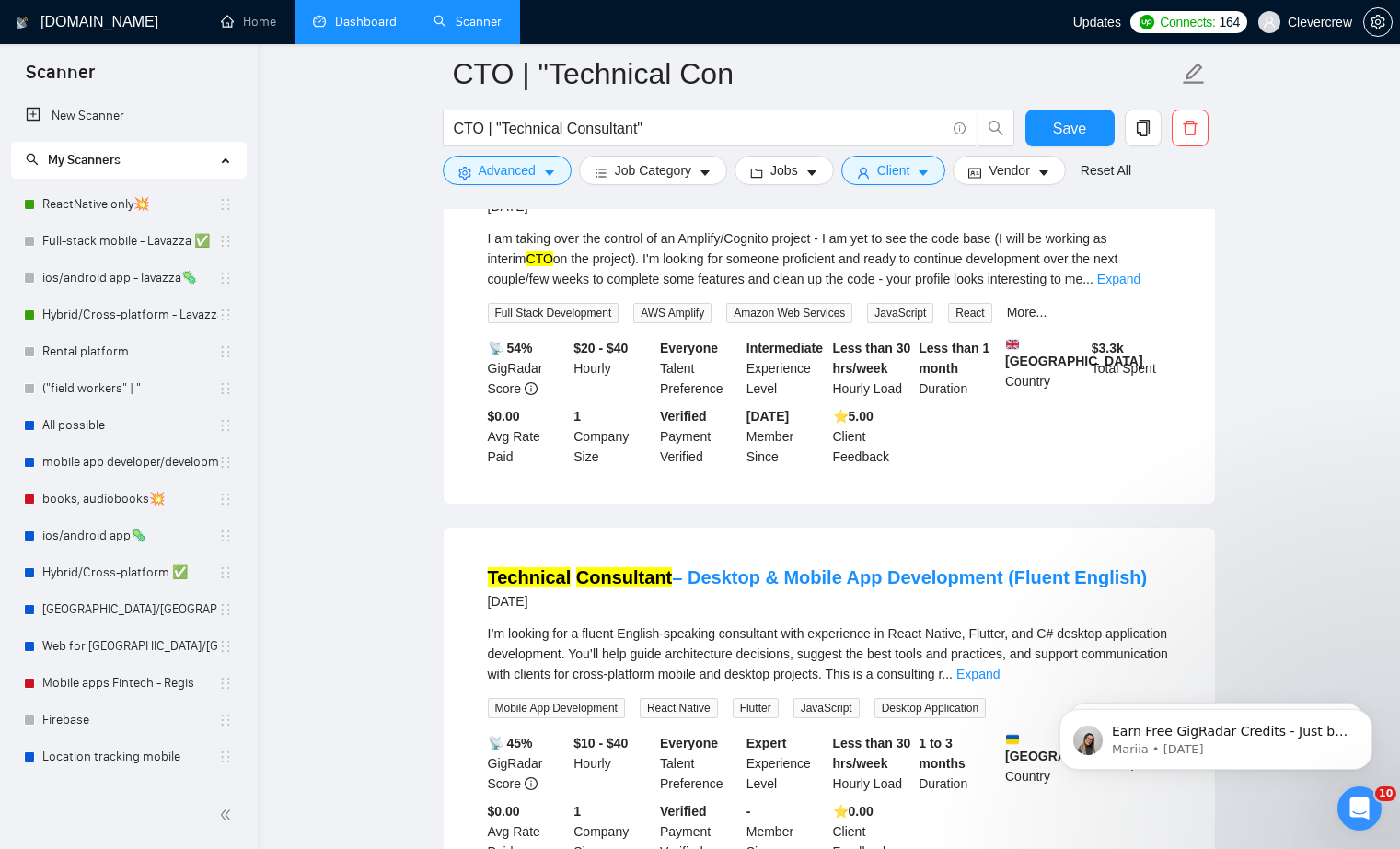
scroll to position [11471, 0]
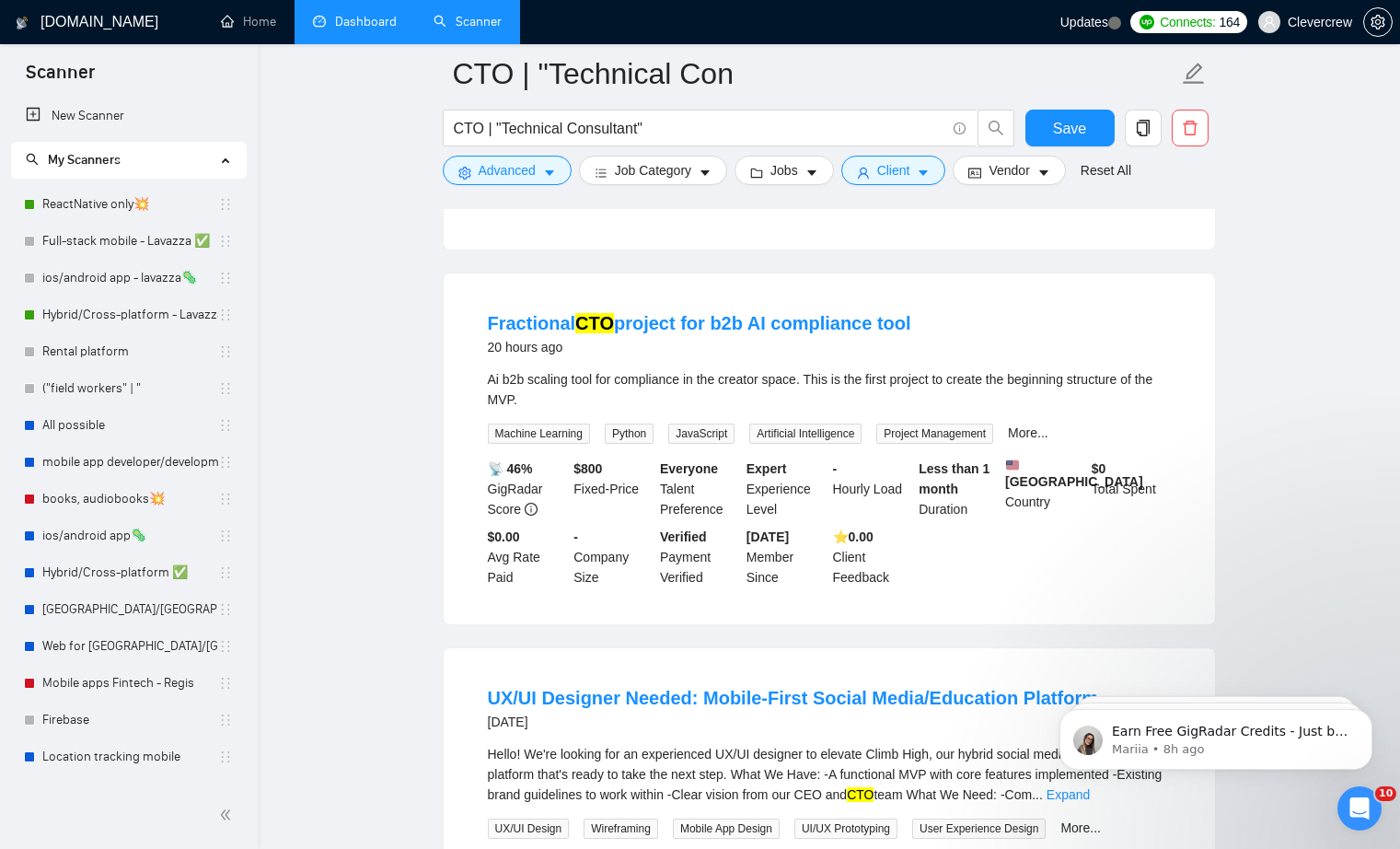
click at [350, 16] on link "Dashboard" at bounding box center [354, 22] width 84 height 16
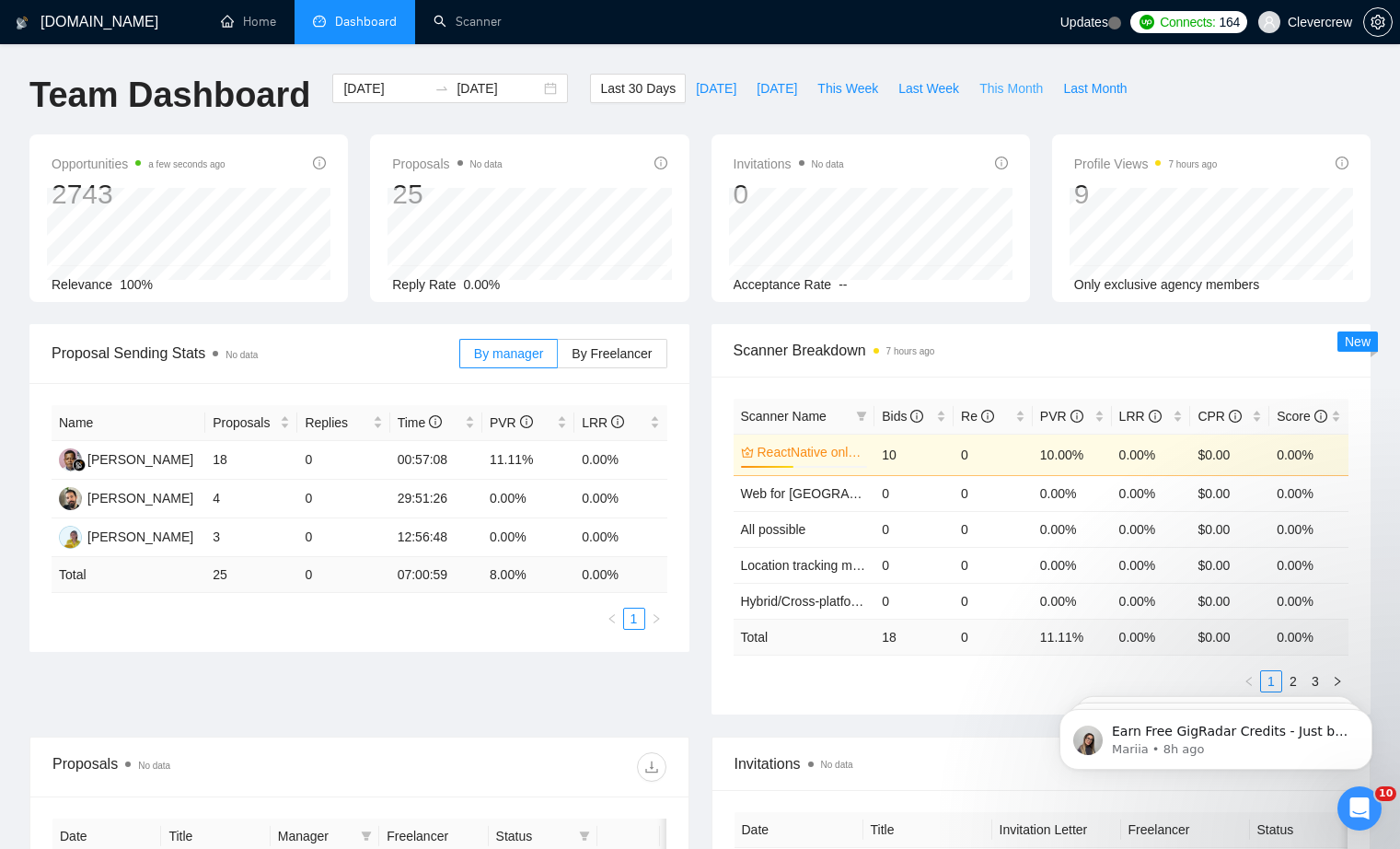
click at [1027, 83] on span "This Month" at bounding box center [1011, 88] width 63 height 20
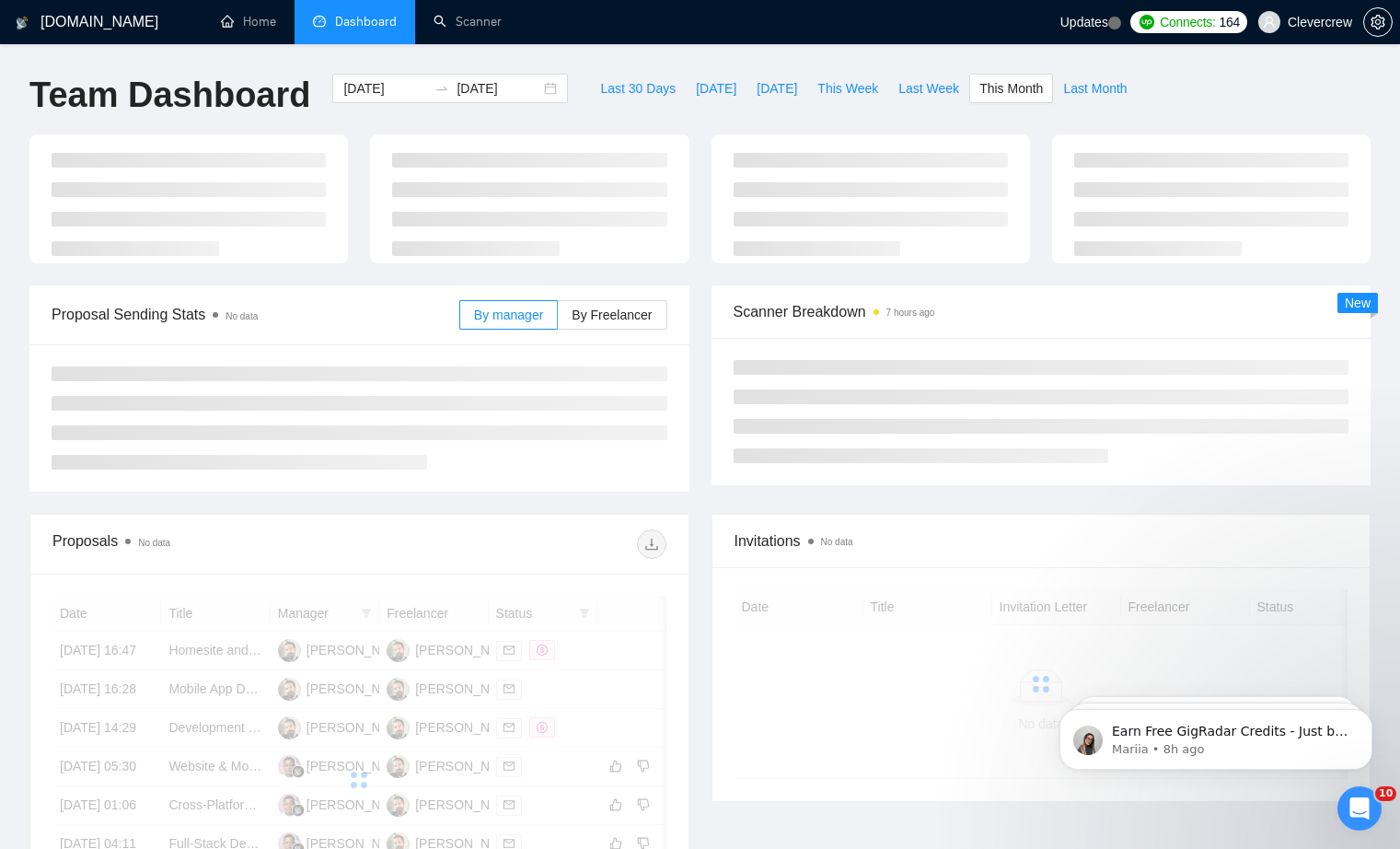
type input "2025-08-01"
type input "2025-08-31"
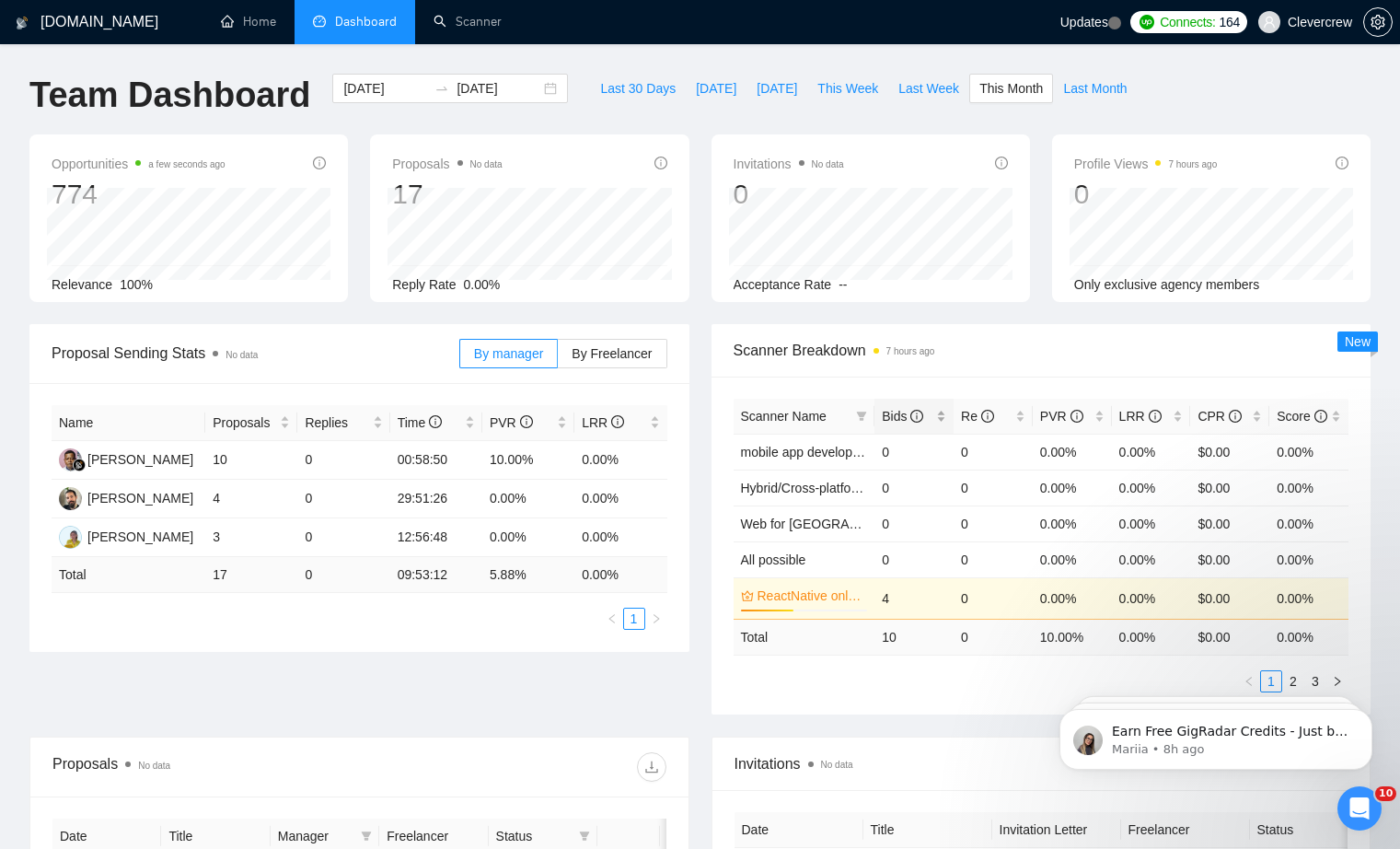
click at [895, 424] on span "Bids" at bounding box center [903, 416] width 42 height 15
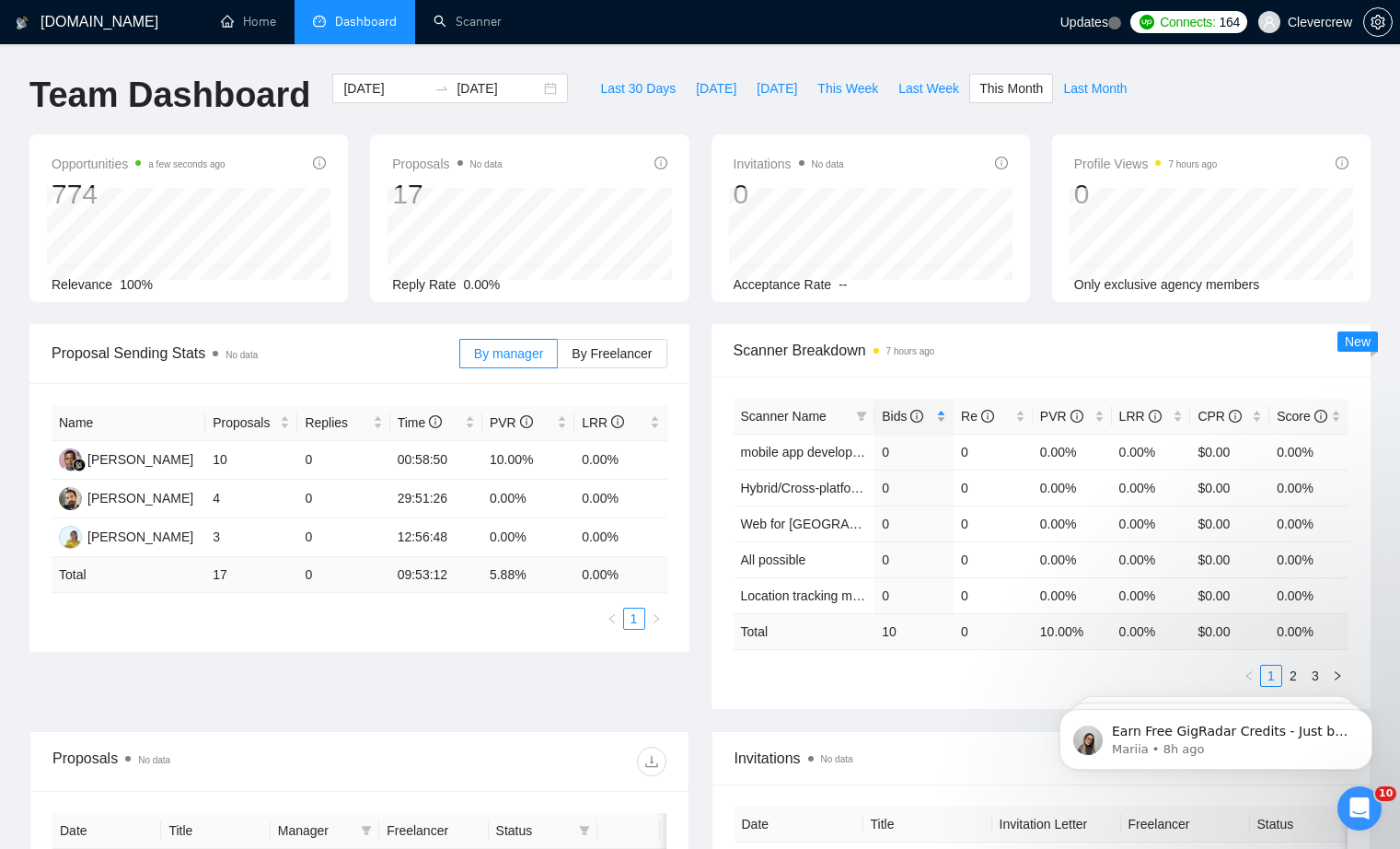
click at [895, 424] on span "Bids" at bounding box center [903, 416] width 42 height 15
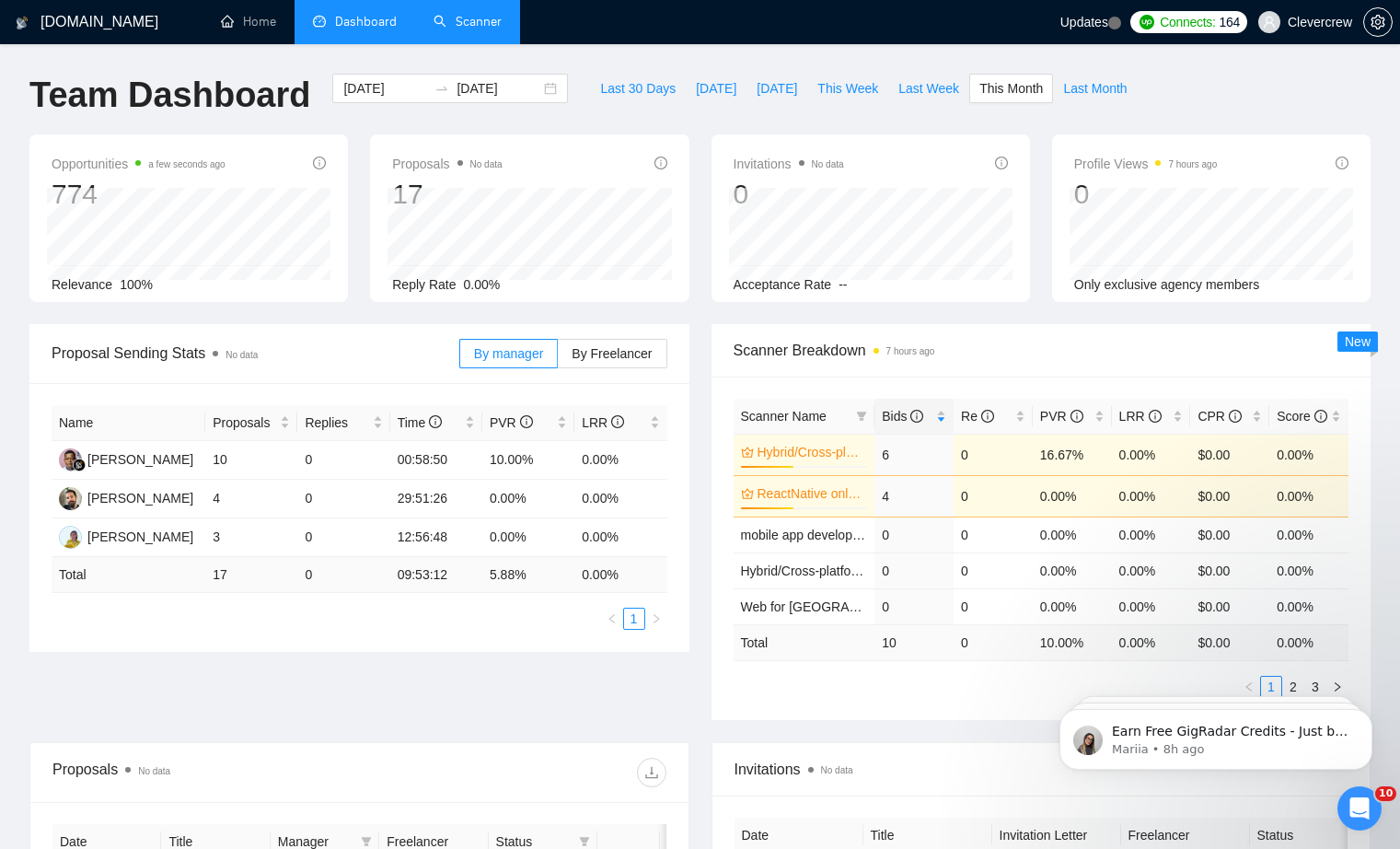
click at [463, 29] on link "Scanner" at bounding box center [467, 22] width 68 height 16
